Goal: Task Accomplishment & Management: Manage account settings

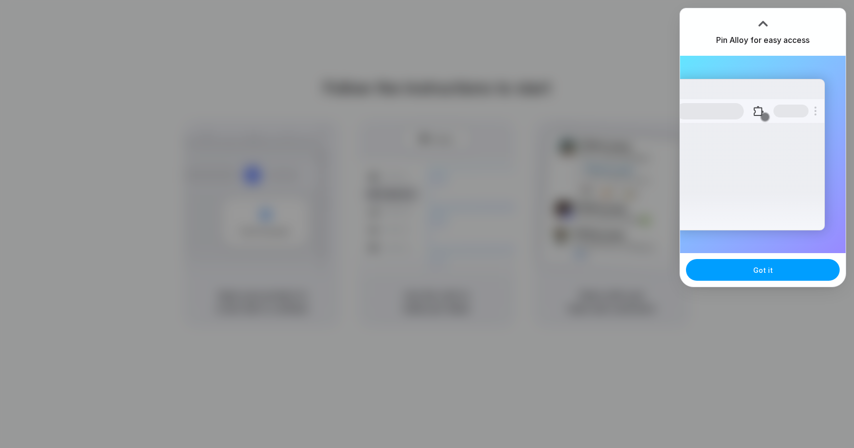
click at [768, 270] on span "Got it" at bounding box center [763, 270] width 20 height 10
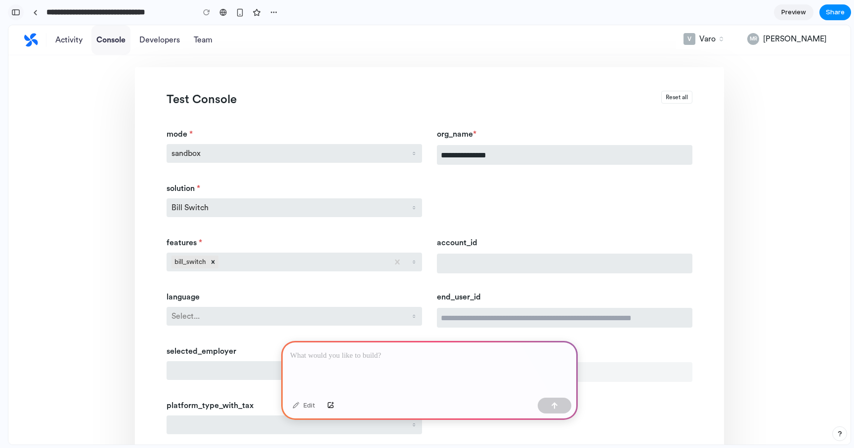
click at [16, 9] on div "button" at bounding box center [15, 12] width 9 height 7
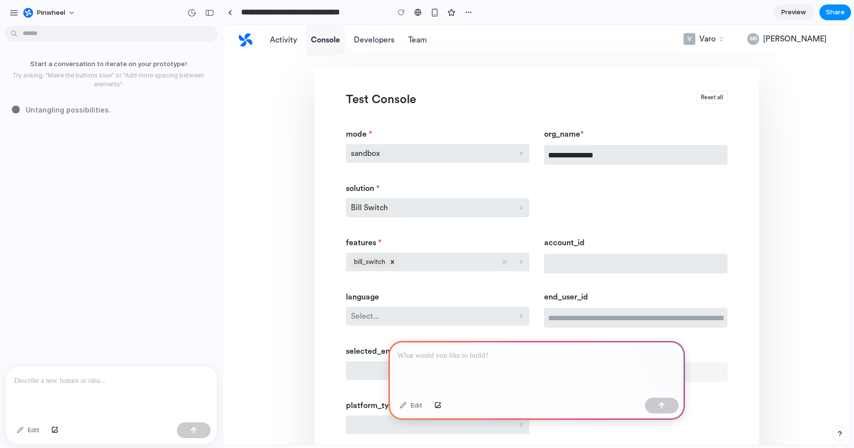
click at [16, 9] on div "button" at bounding box center [13, 12] width 9 height 9
click at [209, 13] on div "button" at bounding box center [209, 12] width 9 height 7
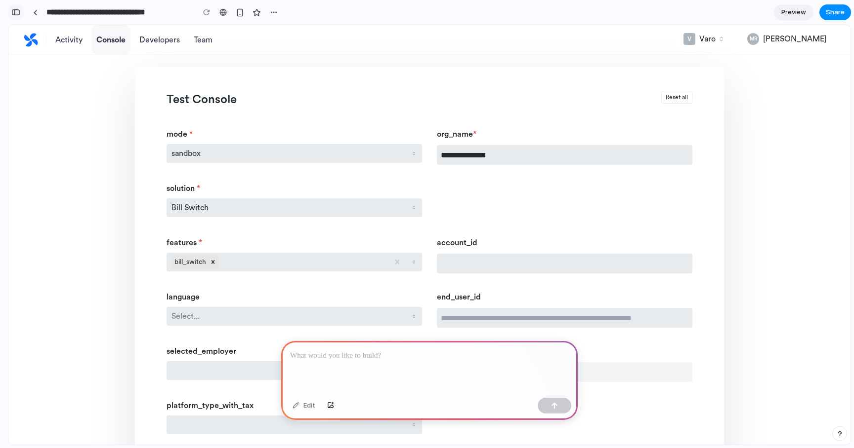
click at [19, 11] on div "button" at bounding box center [15, 12] width 9 height 7
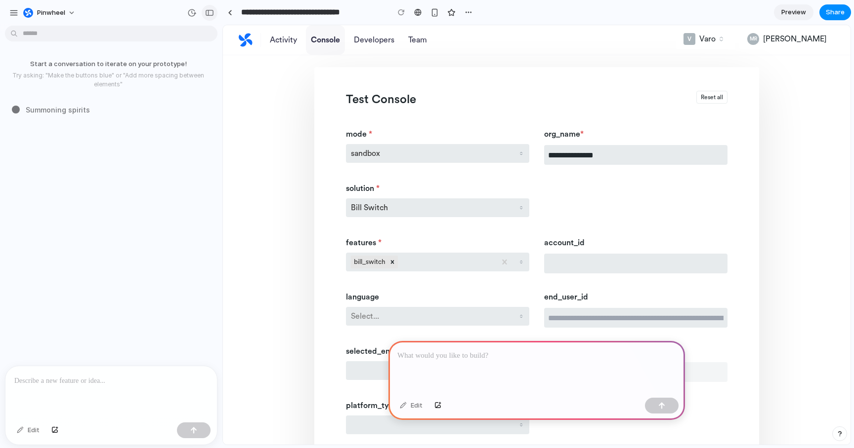
click at [210, 11] on div "button" at bounding box center [209, 12] width 9 height 7
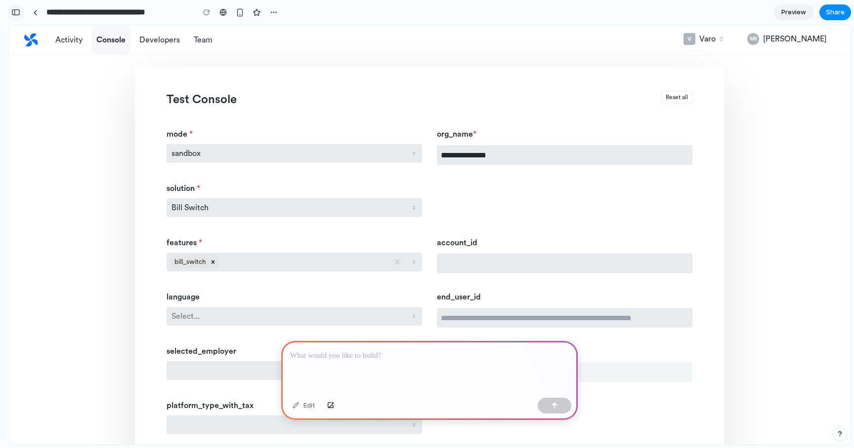
click at [18, 12] on div "button" at bounding box center [15, 12] width 9 height 7
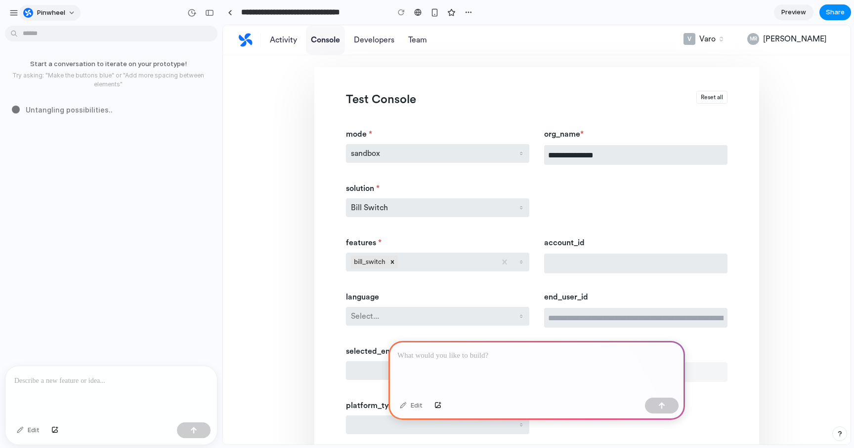
click at [54, 16] on span "Pinwheel" at bounding box center [51, 13] width 28 height 10
click at [15, 13] on div "button" at bounding box center [13, 12] width 9 height 9
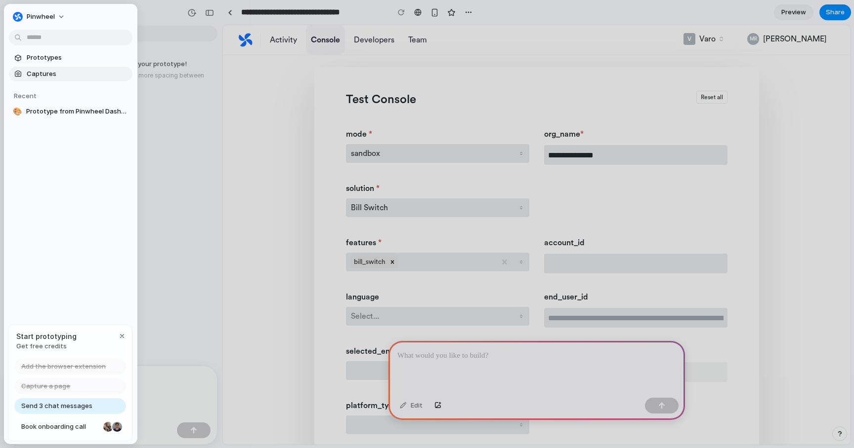
click at [44, 69] on span "Captures" at bounding box center [78, 74] width 102 height 10
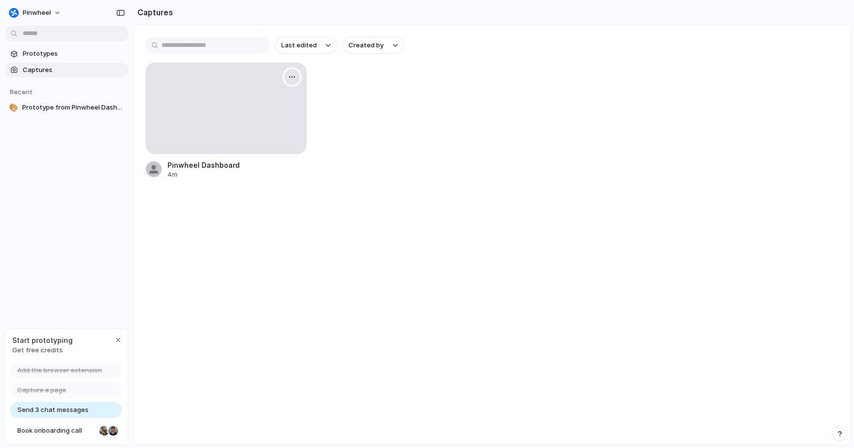
click at [288, 78] on div "button" at bounding box center [292, 77] width 8 height 8
click at [251, 165] on span "Delete" at bounding box center [246, 163] width 21 height 10
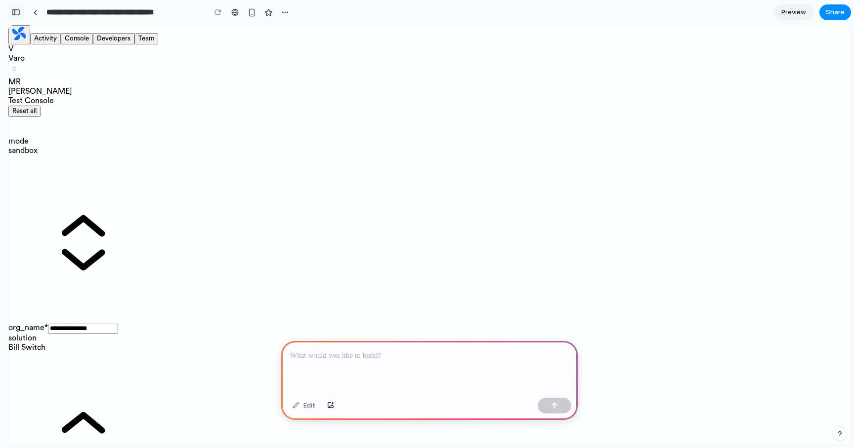
click at [16, 13] on div "button" at bounding box center [15, 12] width 9 height 7
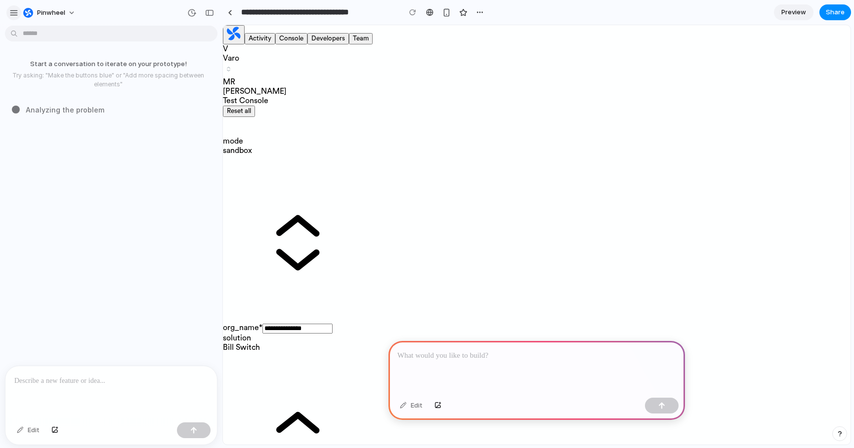
click at [16, 13] on div "button" at bounding box center [13, 12] width 9 height 9
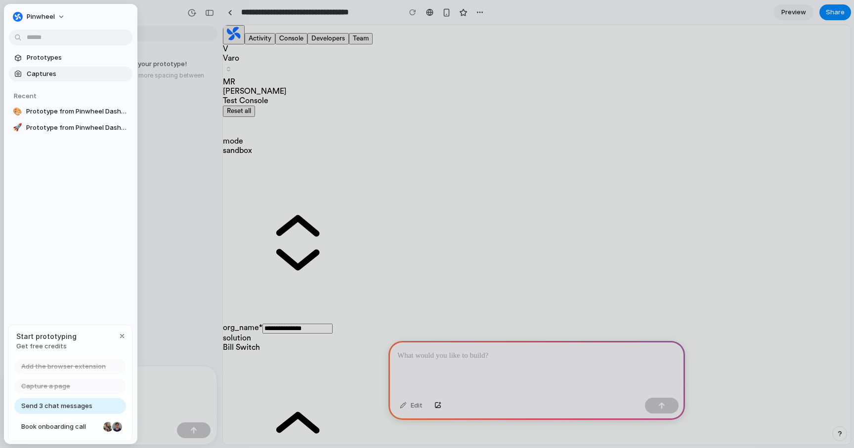
click at [40, 71] on span "Captures" at bounding box center [78, 74] width 102 height 10
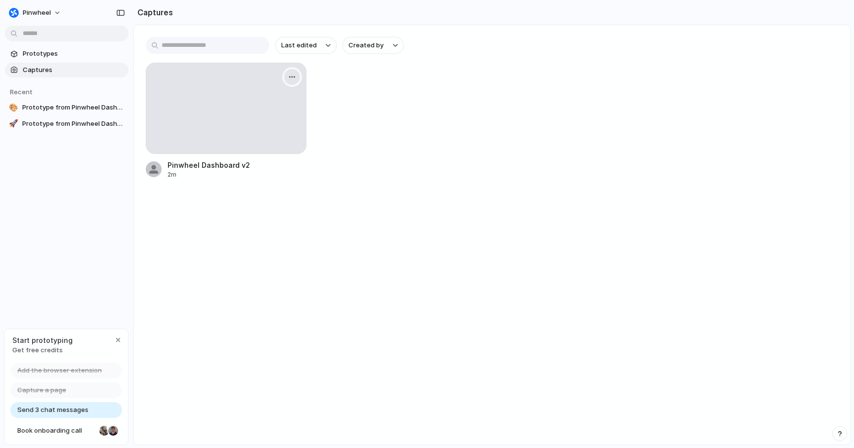
click at [295, 76] on div "button" at bounding box center [292, 77] width 8 height 8
click at [258, 166] on li "Delete" at bounding box center [260, 163] width 78 height 16
